Goal: Check status: Check status

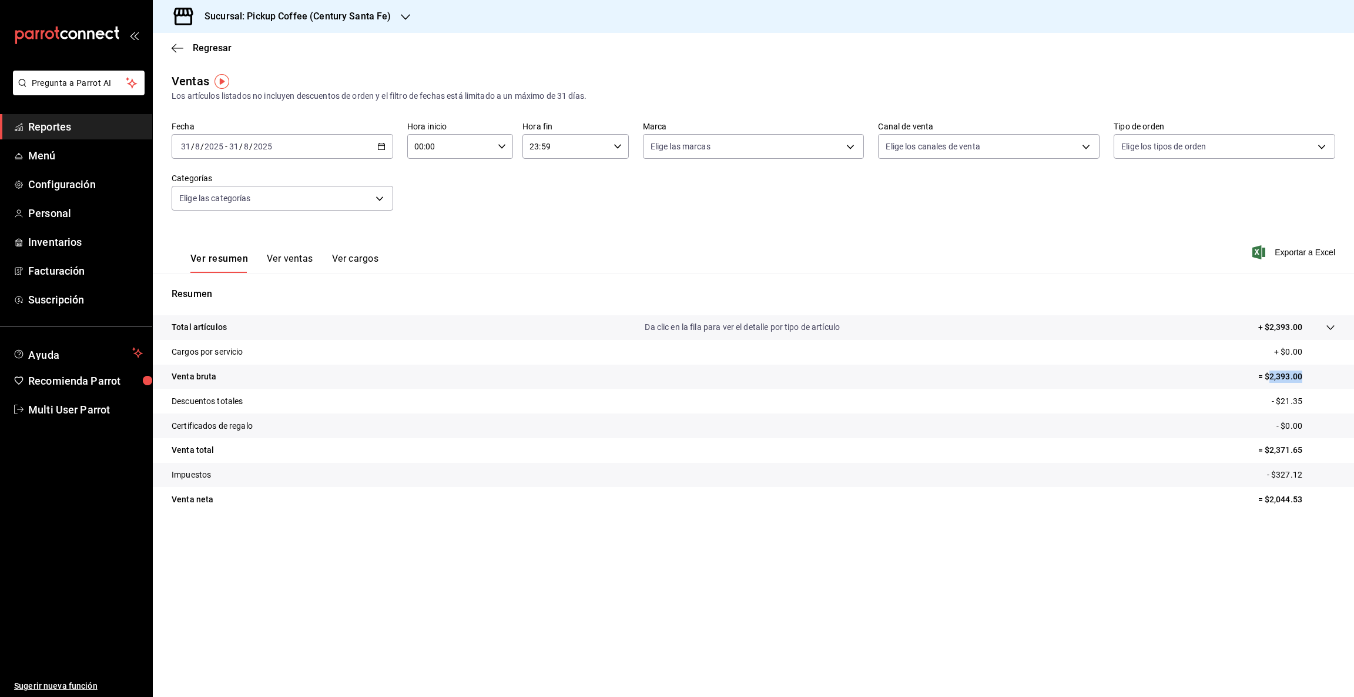
click at [401, 18] on icon "button" at bounding box center [405, 16] width 9 height 9
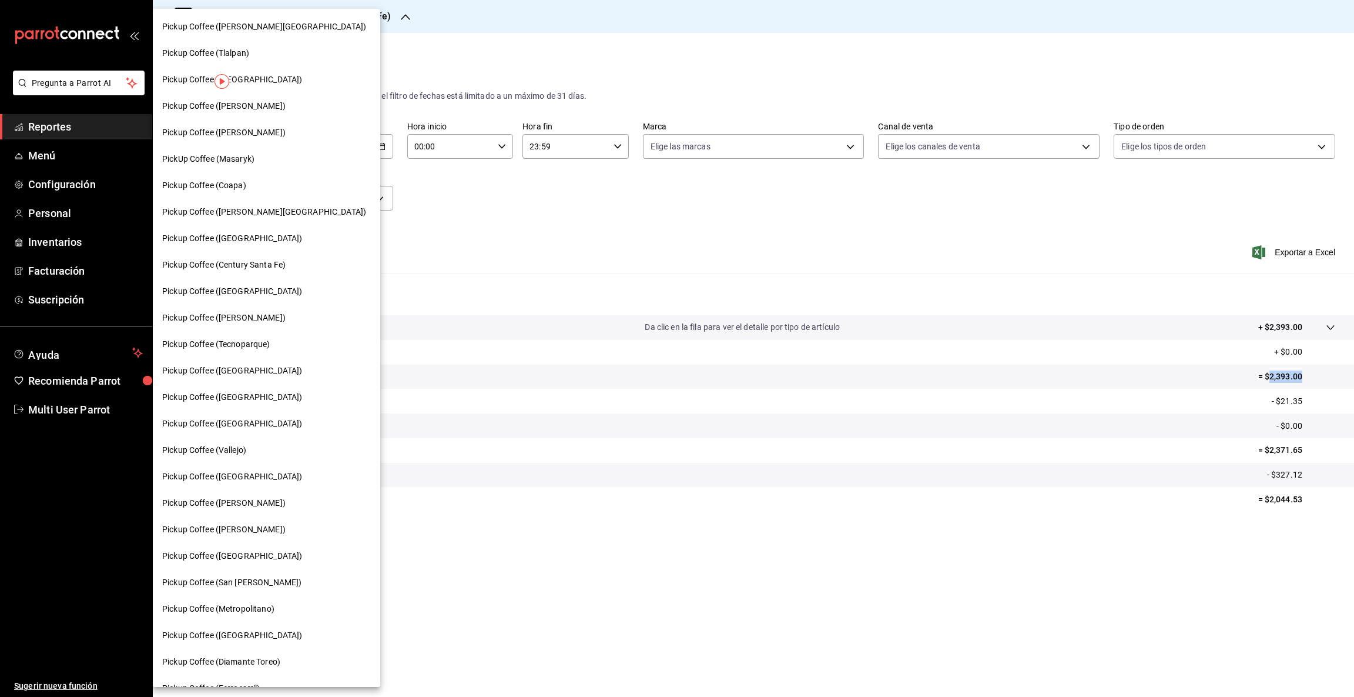
click at [276, 213] on span "Pickup Coffee ([PERSON_NAME][GEOGRAPHIC_DATA])" at bounding box center [264, 212] width 204 height 12
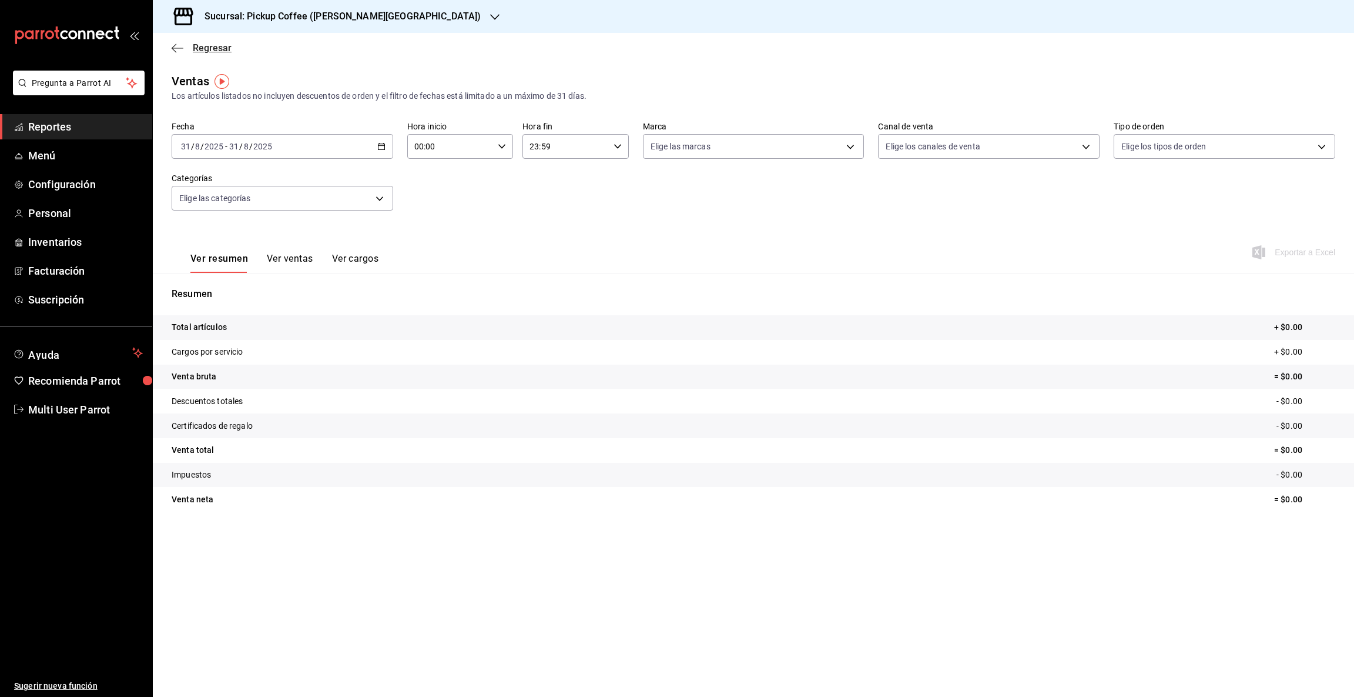
click at [175, 45] on icon "button" at bounding box center [178, 48] width 12 height 11
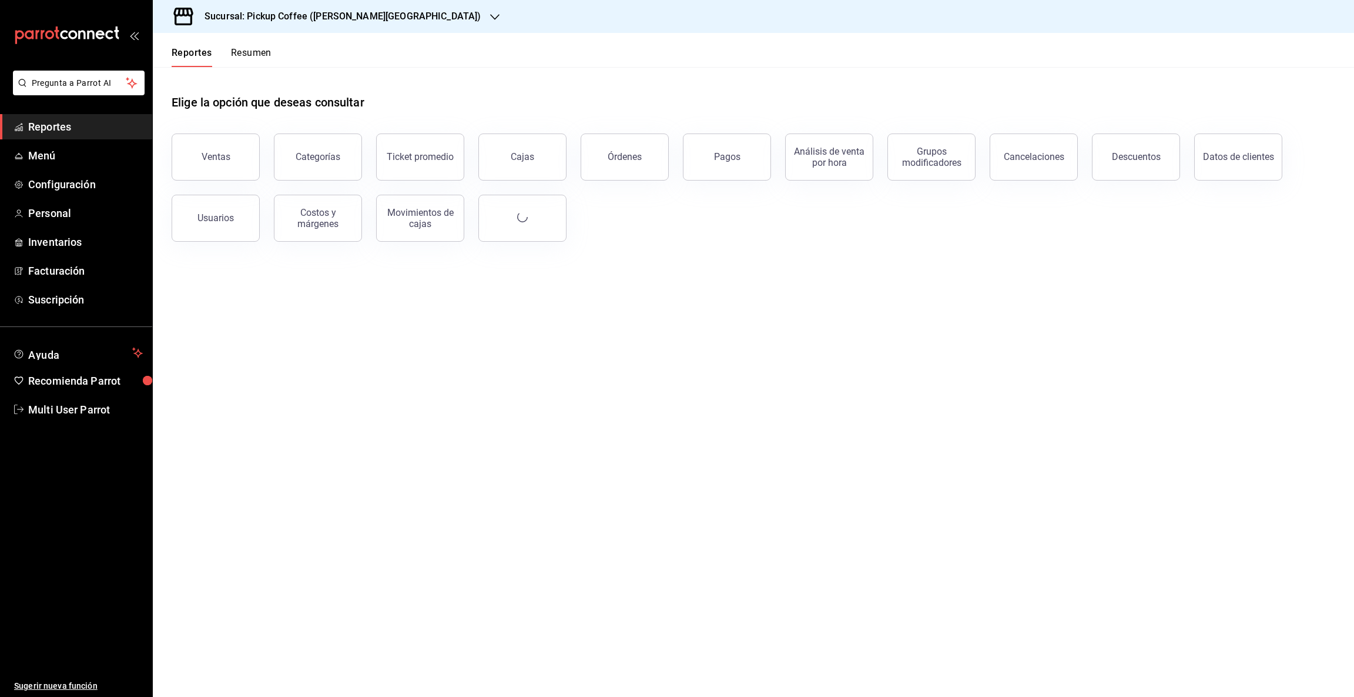
click at [246, 54] on button "Resumen" at bounding box center [251, 57] width 41 height 20
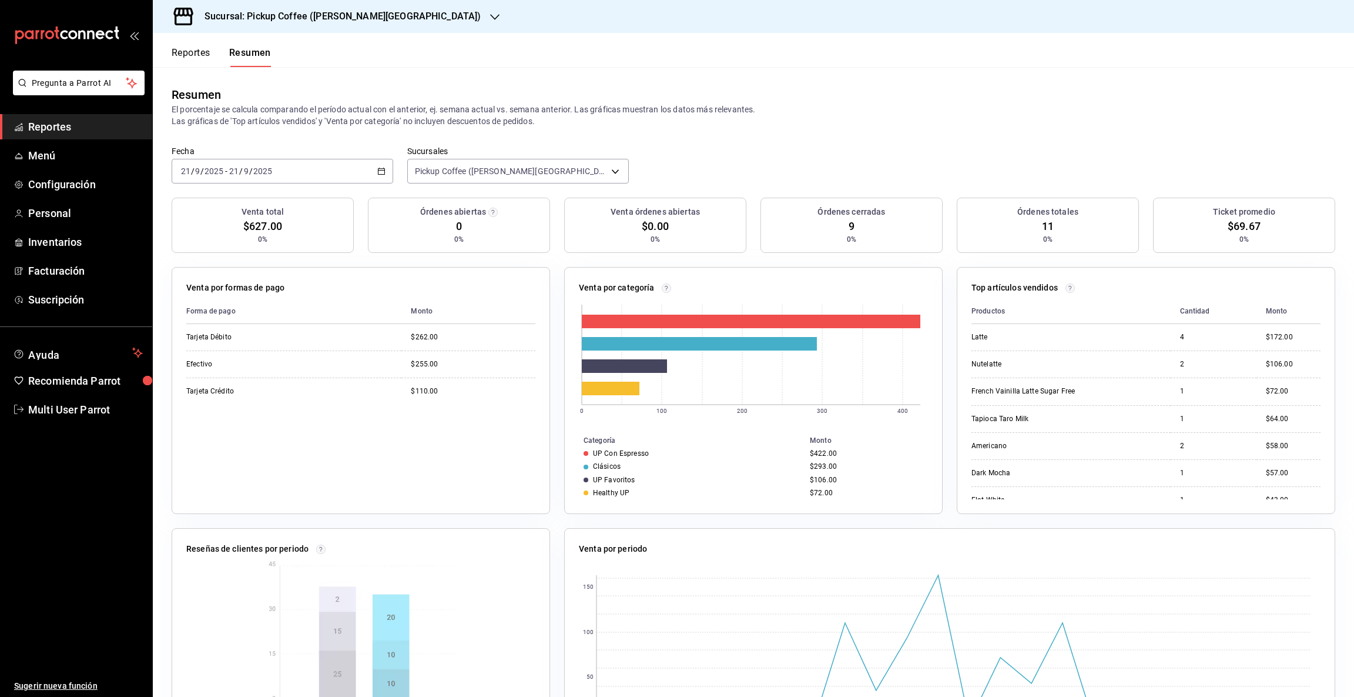
click at [372, 168] on div "[DATE] [DATE] - [DATE] [DATE]" at bounding box center [283, 171] width 222 height 25
click at [217, 339] on span "Rango de fechas" at bounding box center [227, 339] width 91 height 12
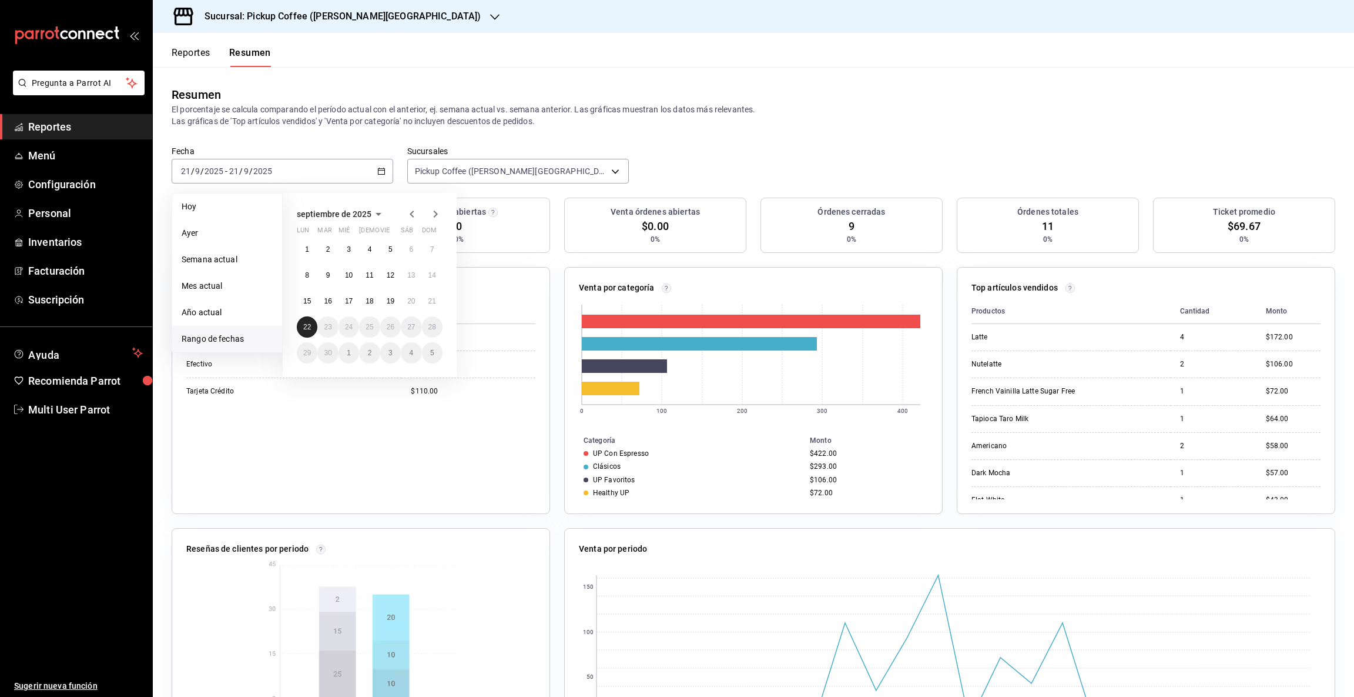
click at [312, 324] on button "22" at bounding box center [307, 326] width 21 height 21
click at [313, 324] on button "22" at bounding box center [307, 326] width 21 height 21
